Goal: Information Seeking & Learning: Understand process/instructions

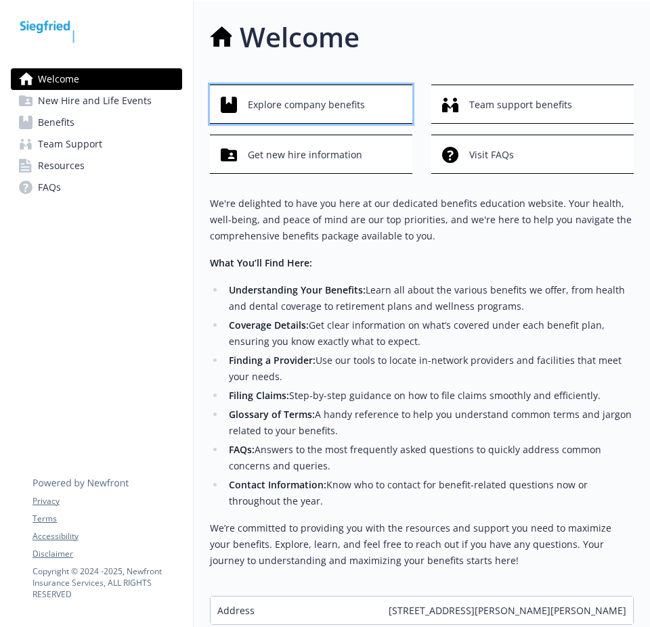
click at [268, 102] on span "Explore company benefits" at bounding box center [306, 105] width 117 height 26
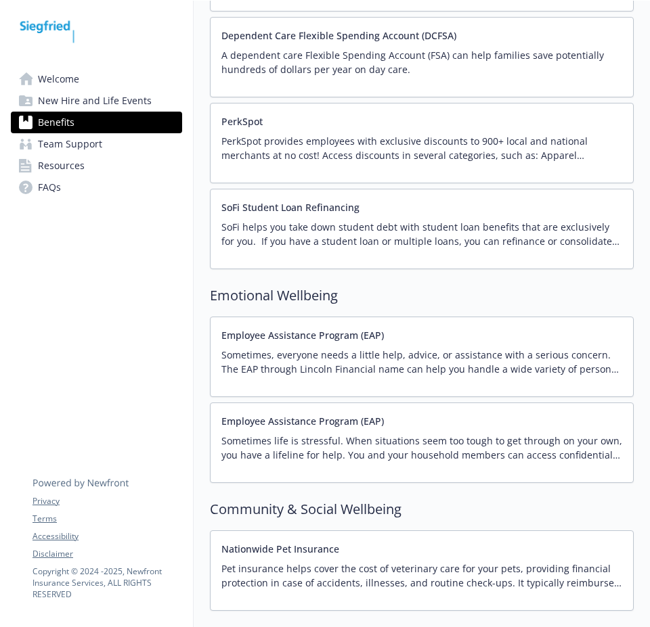
scroll to position [2368, 0]
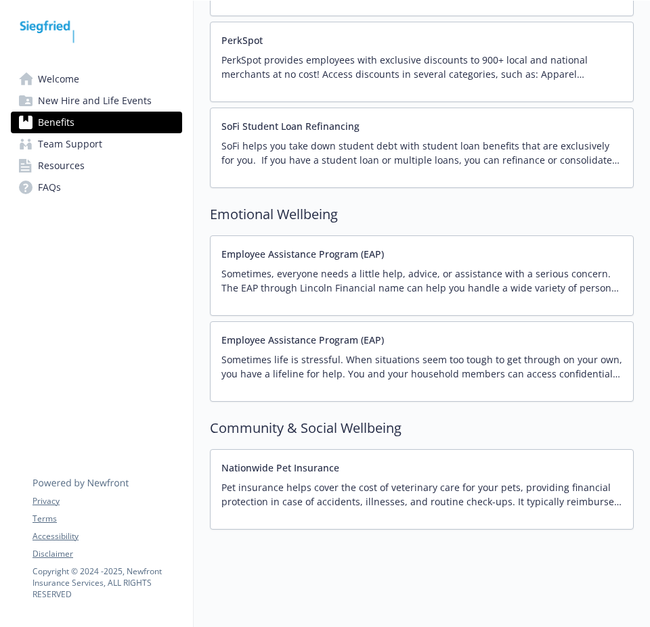
click at [341, 267] on p "Sometimes, everyone needs a little help, advice, or assistance with a serious c…" at bounding box center [421, 281] width 401 height 28
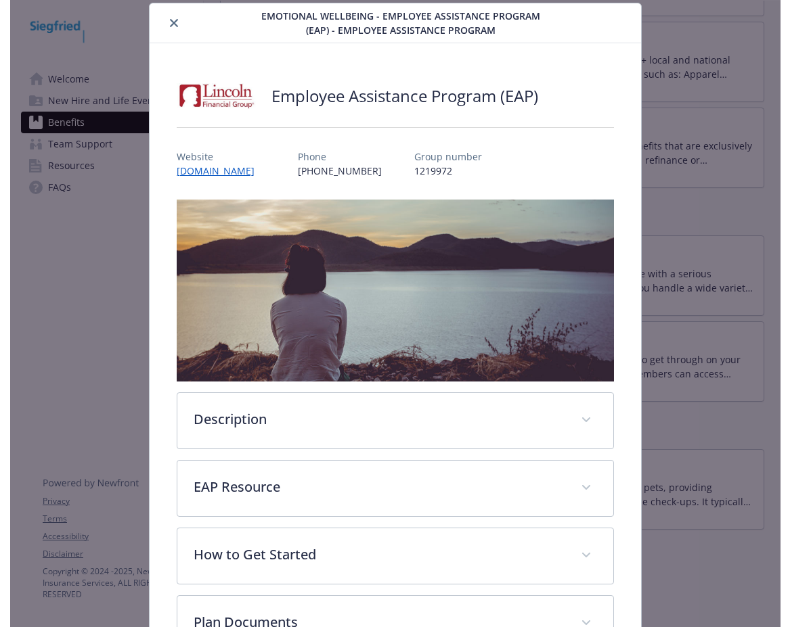
scroll to position [2281, 0]
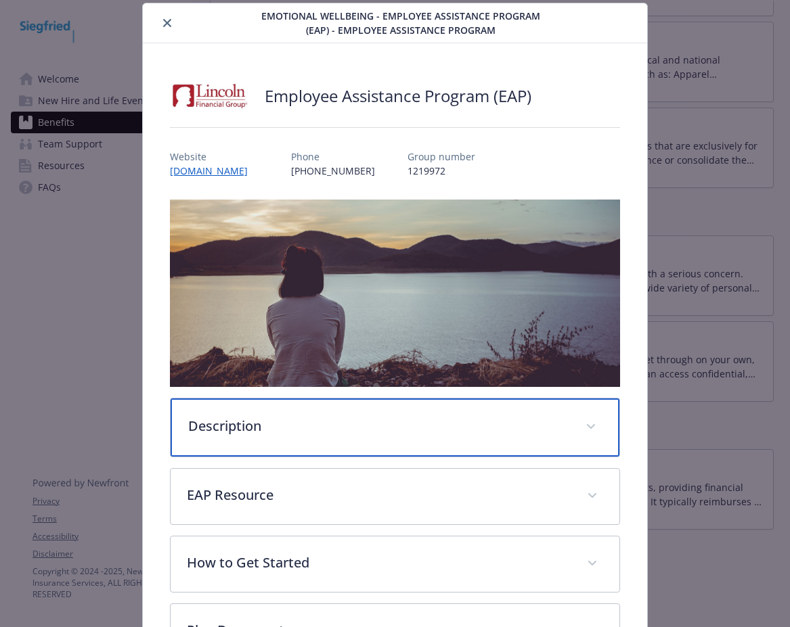
click at [267, 416] on p "Description" at bounding box center [378, 426] width 381 height 20
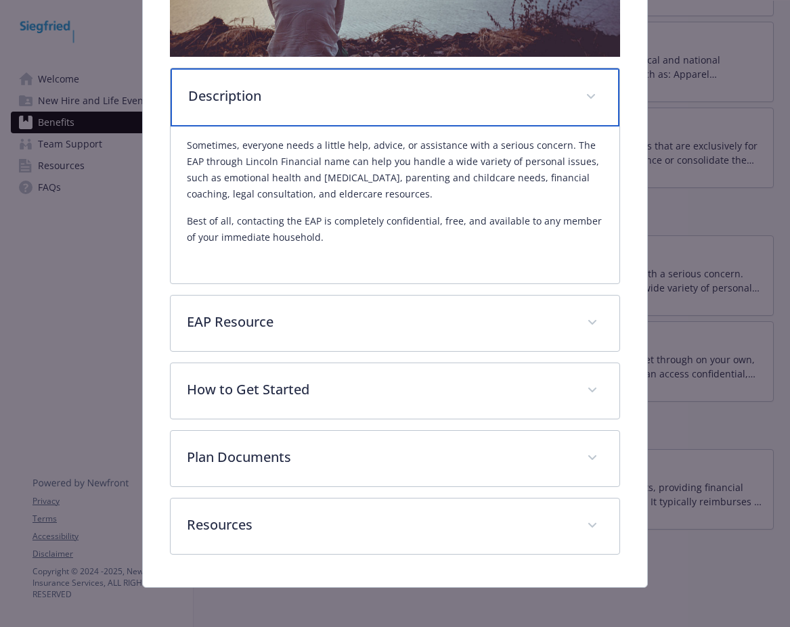
scroll to position [372, 0]
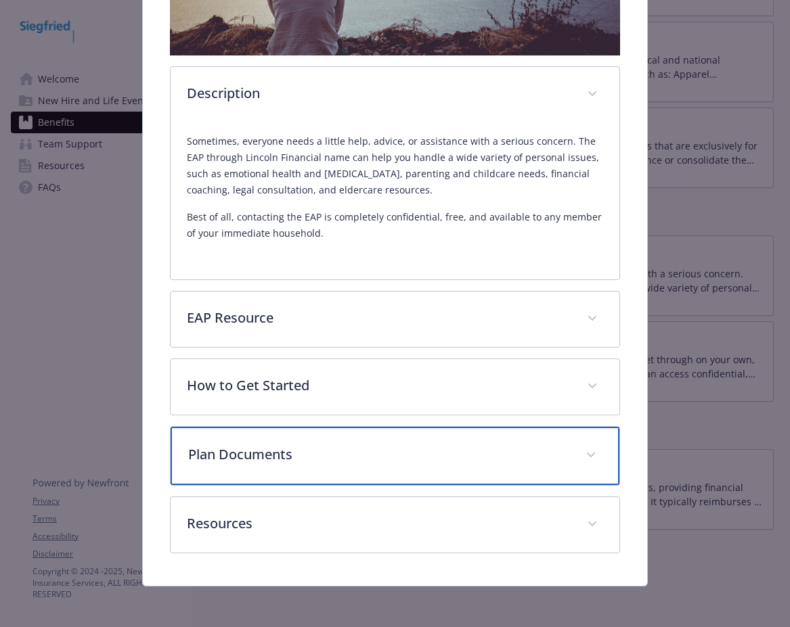
click at [330, 457] on p "Plan Documents" at bounding box center [378, 455] width 381 height 20
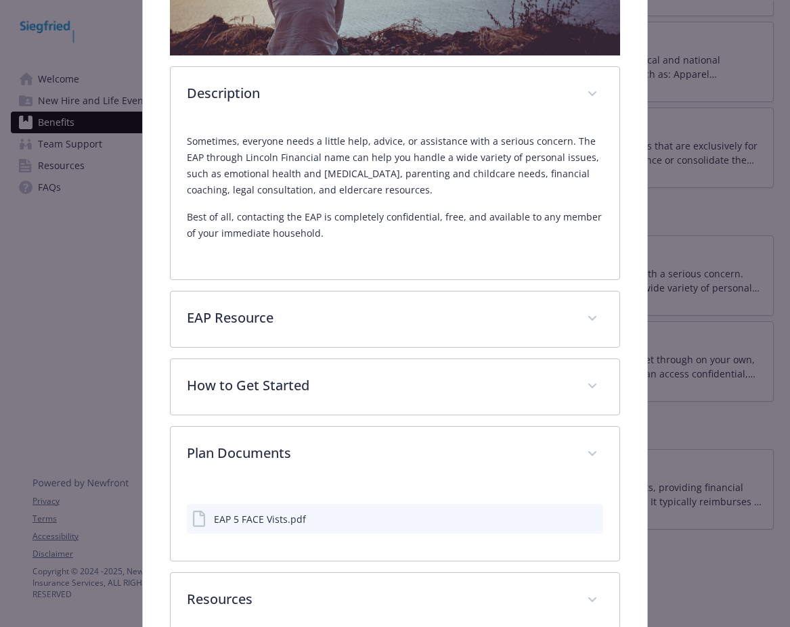
drag, startPoint x: 154, startPoint y: 465, endPoint x: 171, endPoint y: 471, distance: 18.0
click at [154, 465] on div "Employee Assistance Program (EAP) Website [DOMAIN_NAME] Phone [PHONE_NUMBER] Gr…" at bounding box center [395, 187] width 504 height 950
click at [377, 512] on div "EAP 5 FACE Vists.pdf" at bounding box center [395, 519] width 416 height 30
click at [584, 514] on icon "preview file" at bounding box center [590, 518] width 12 height 9
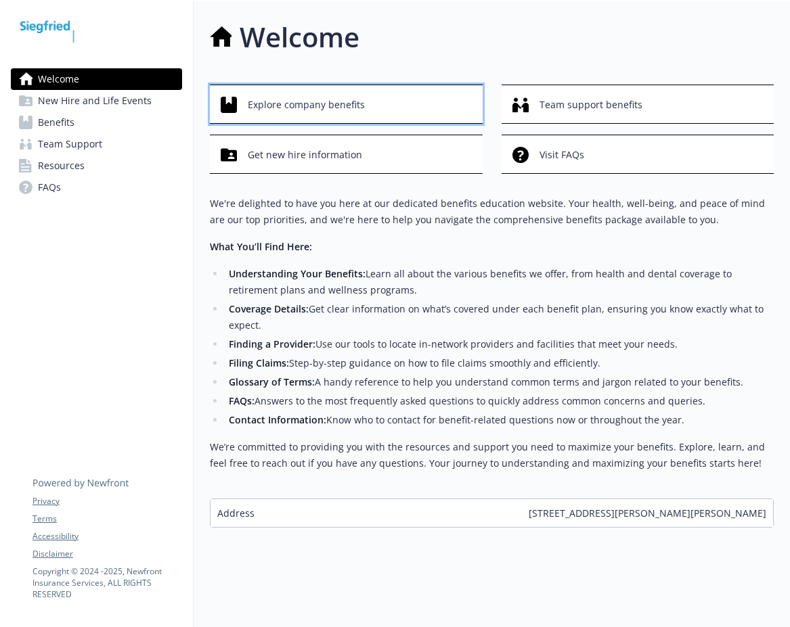
click at [350, 108] on span "Explore company benefits" at bounding box center [306, 105] width 117 height 26
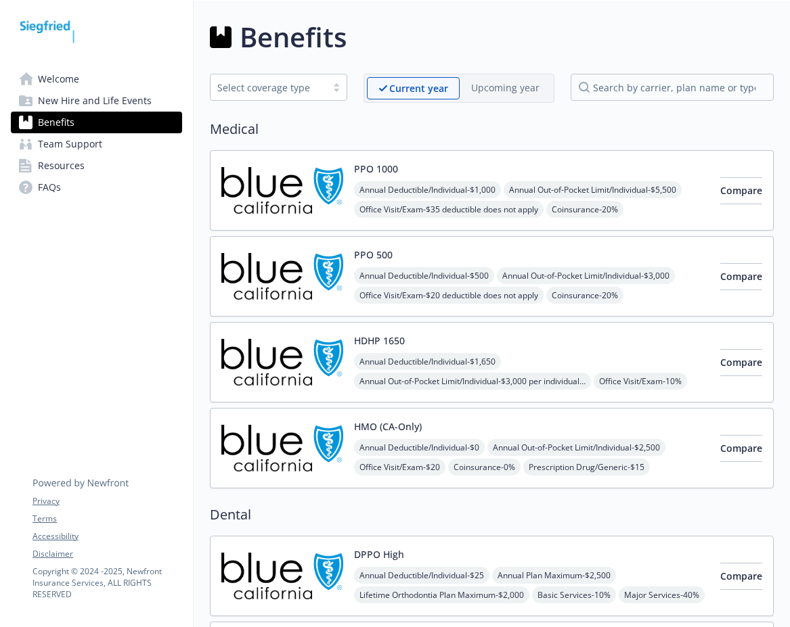
click at [583, 187] on div "Annual Deductible/Individual - $1,000 Annual Out-of-Pocket Limit/Individual - $…" at bounding box center [531, 239] width 355 height 116
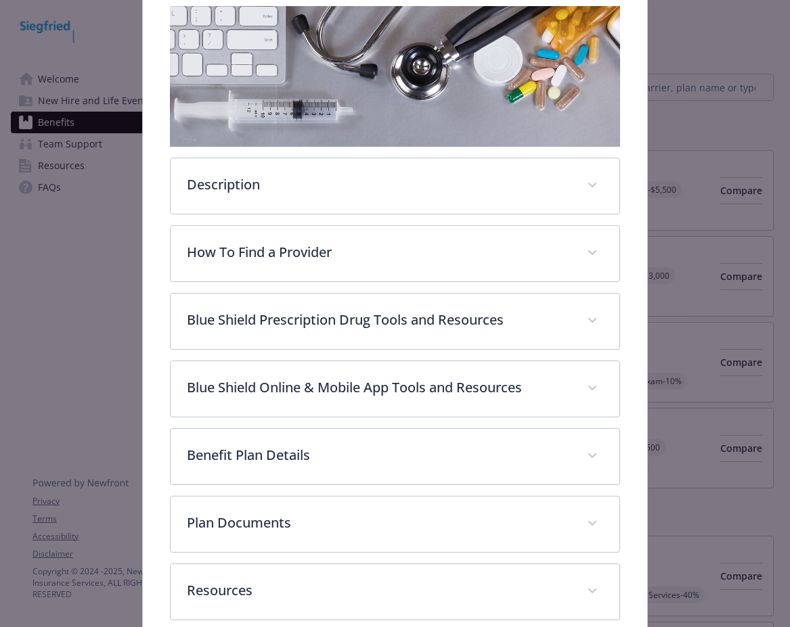
scroll to position [244, 0]
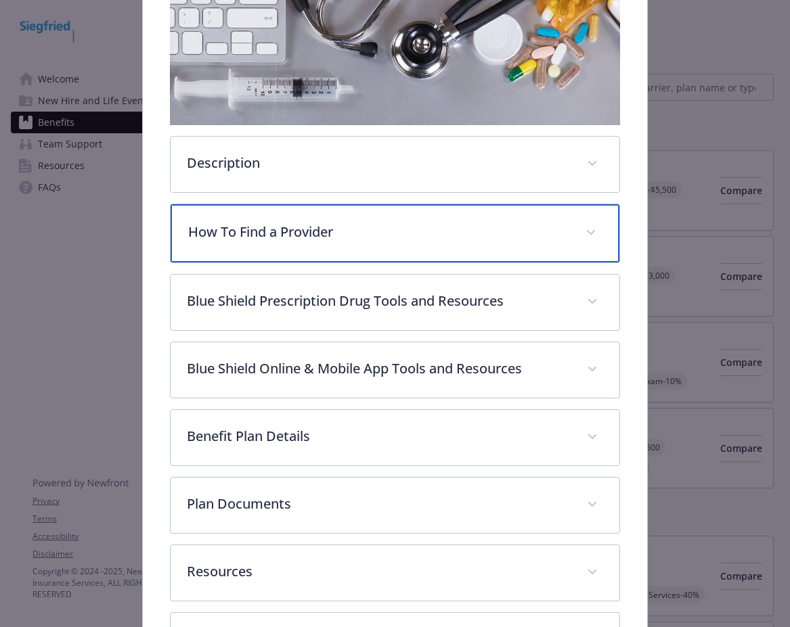
click at [388, 234] on p "How To Find a Provider" at bounding box center [378, 232] width 381 height 20
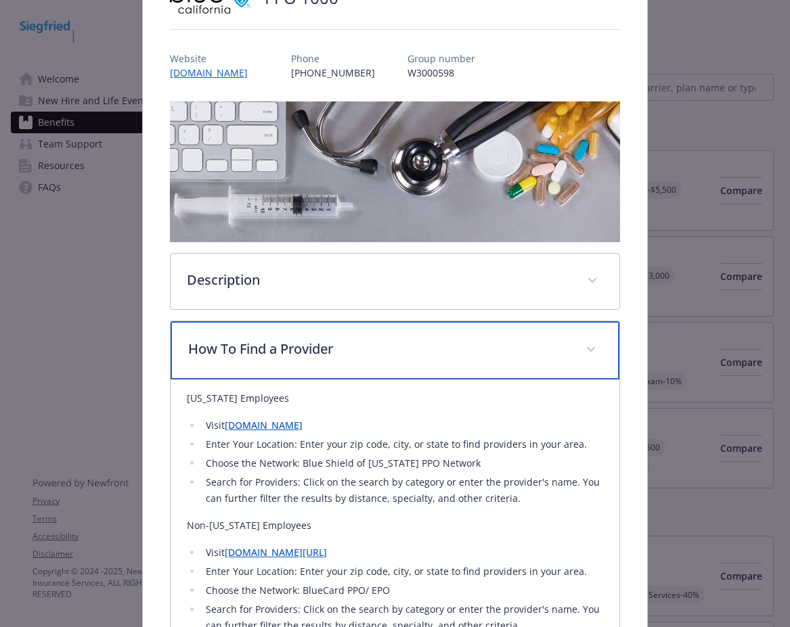
scroll to position [108, 0]
